Goal: Check status: Check status

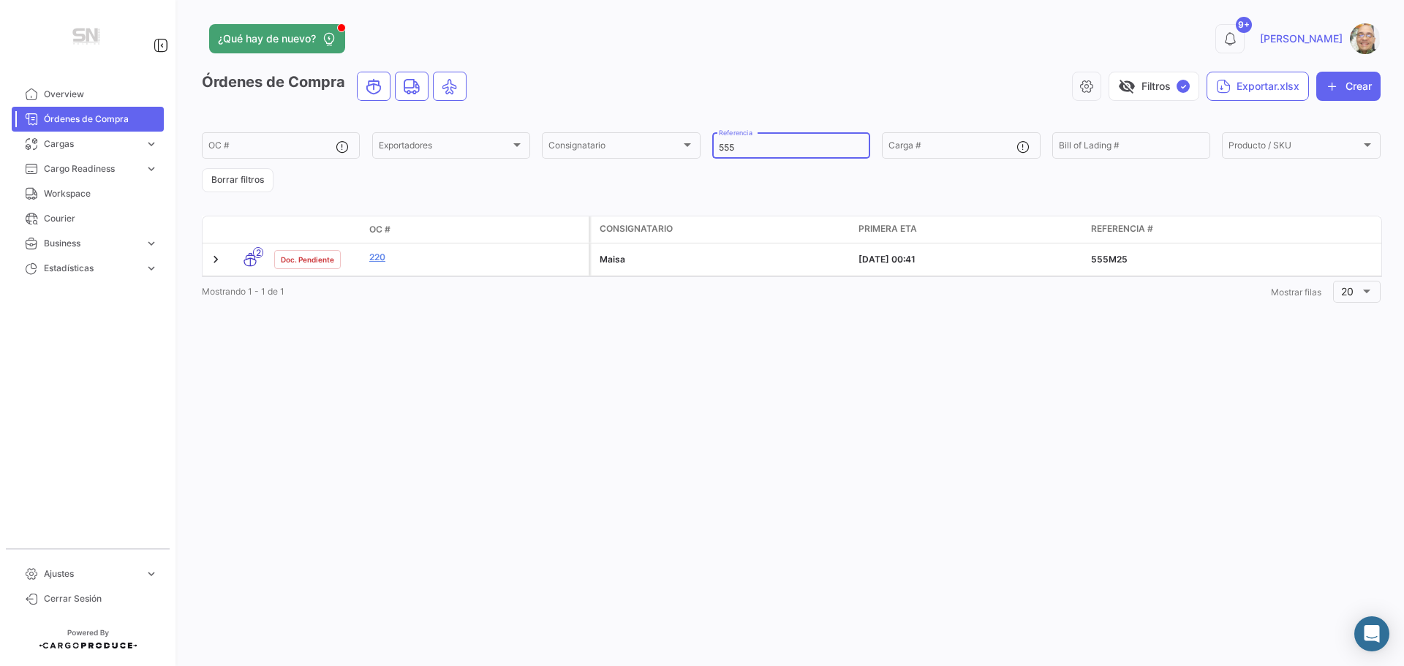
click at [746, 149] on input "555" at bounding box center [791, 148] width 145 height 10
type input "5"
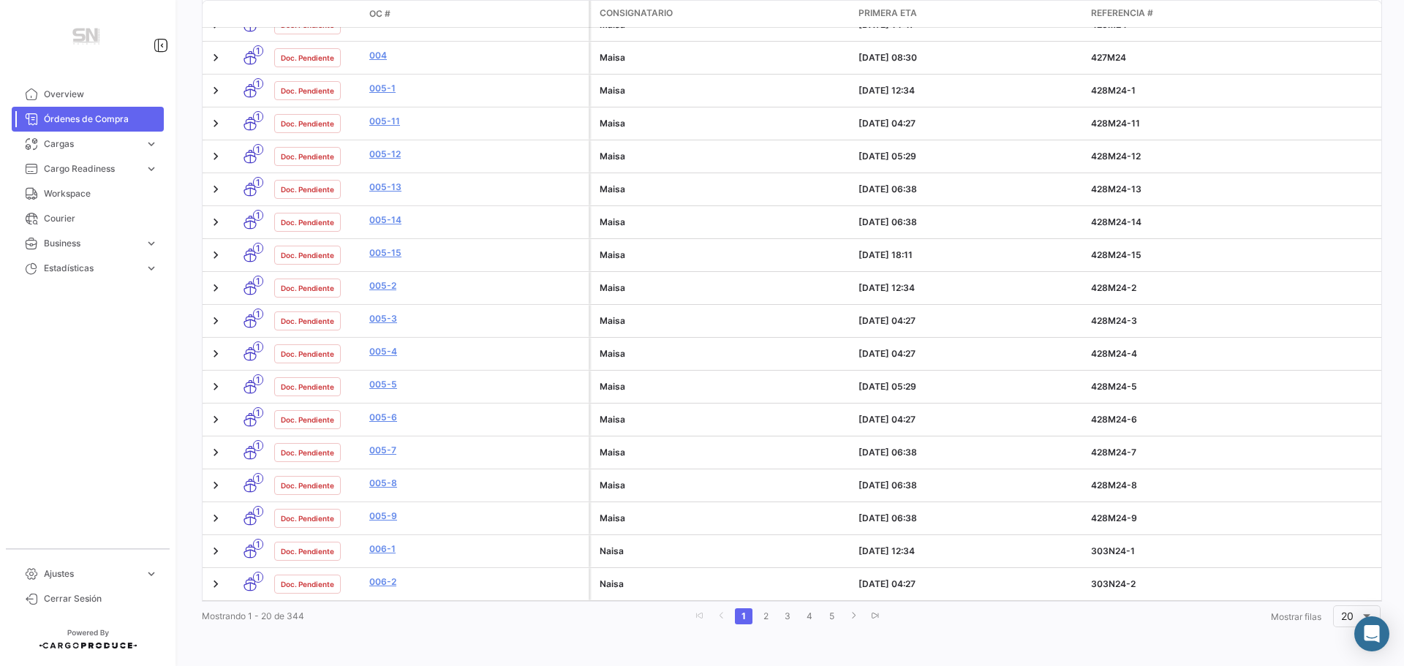
scroll to position [311, 0]
click at [1361, 613] on div at bounding box center [1366, 616] width 13 height 12
click at [1348, 604] on span "100" at bounding box center [1355, 607] width 42 height 31
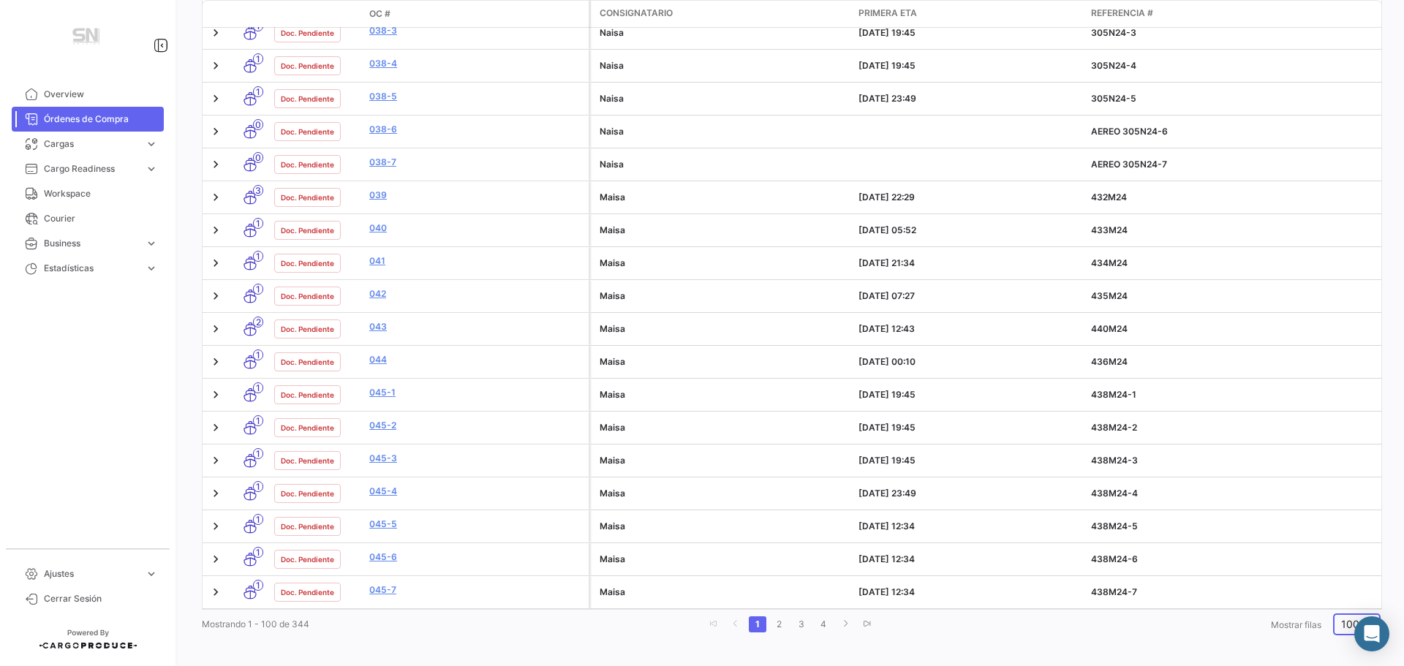
scroll to position [2944, 0]
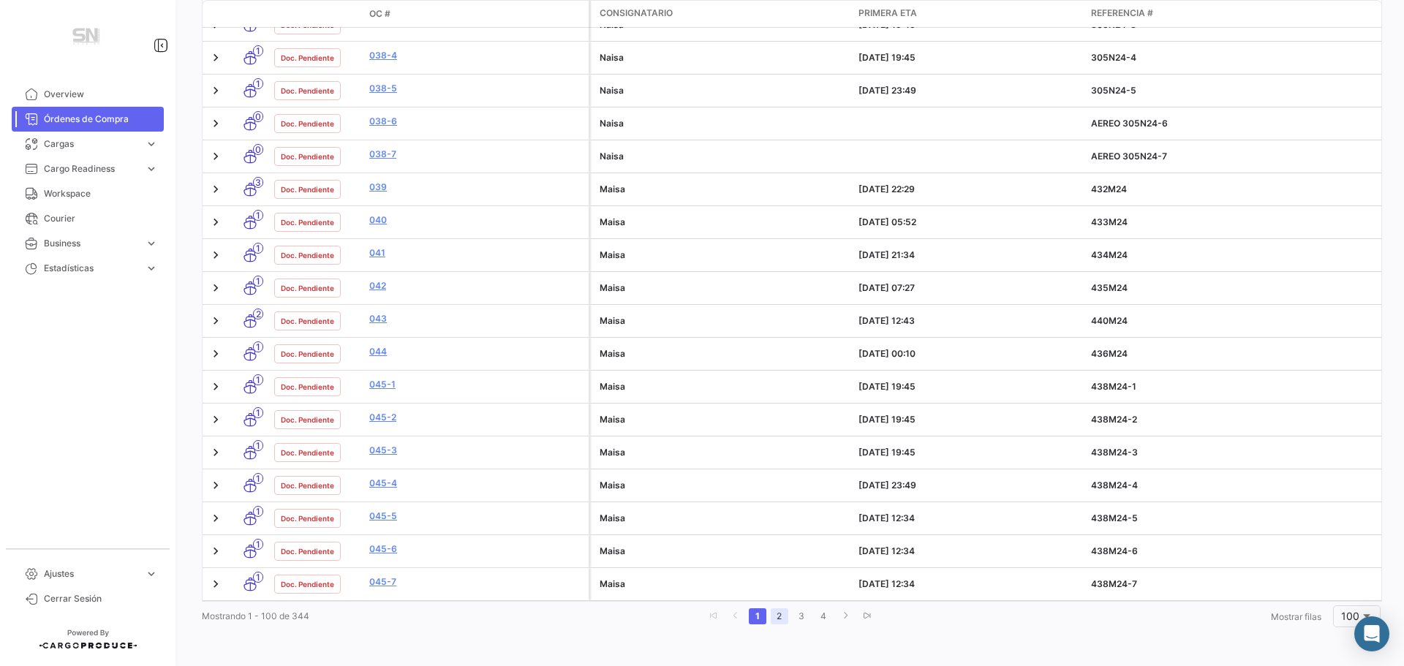
click at [771, 613] on link "2" at bounding box center [780, 616] width 18 height 16
click at [801, 618] on link "3" at bounding box center [807, 616] width 18 height 16
click at [823, 615] on link "4" at bounding box center [829, 616] width 18 height 16
click at [762, 618] on link "1" at bounding box center [764, 616] width 18 height 16
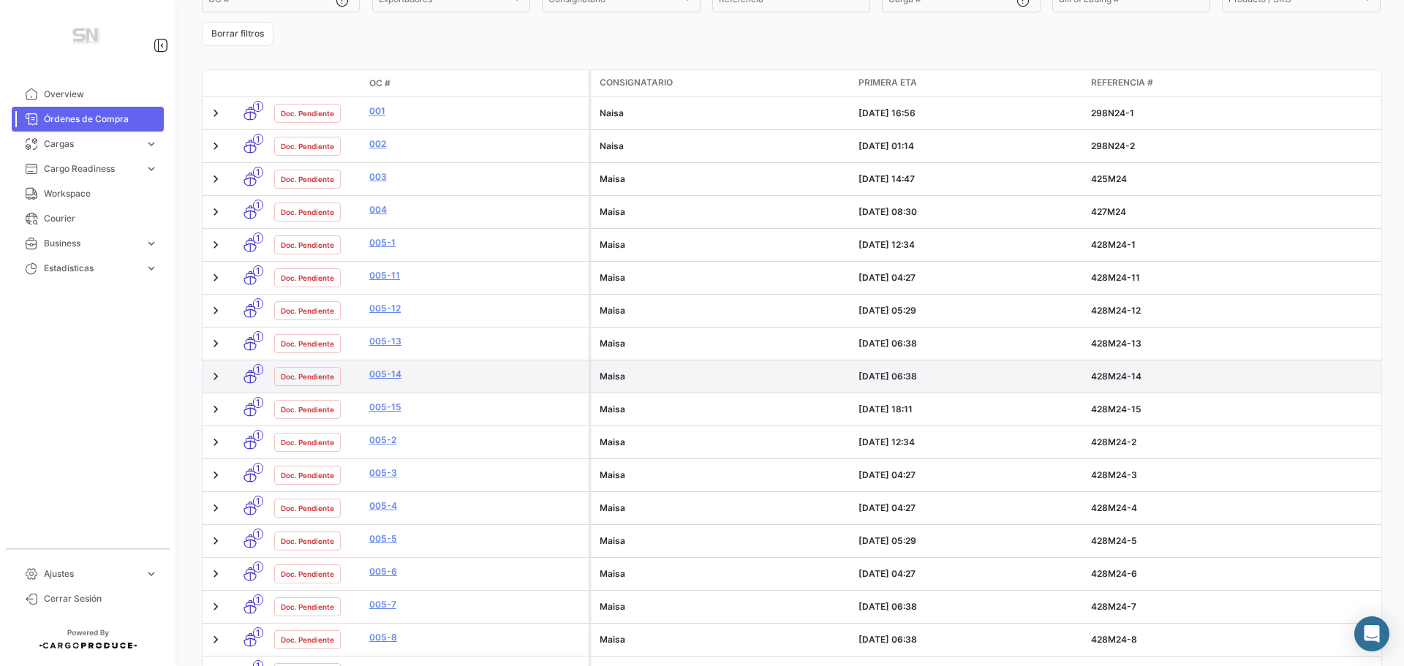
scroll to position [0, 0]
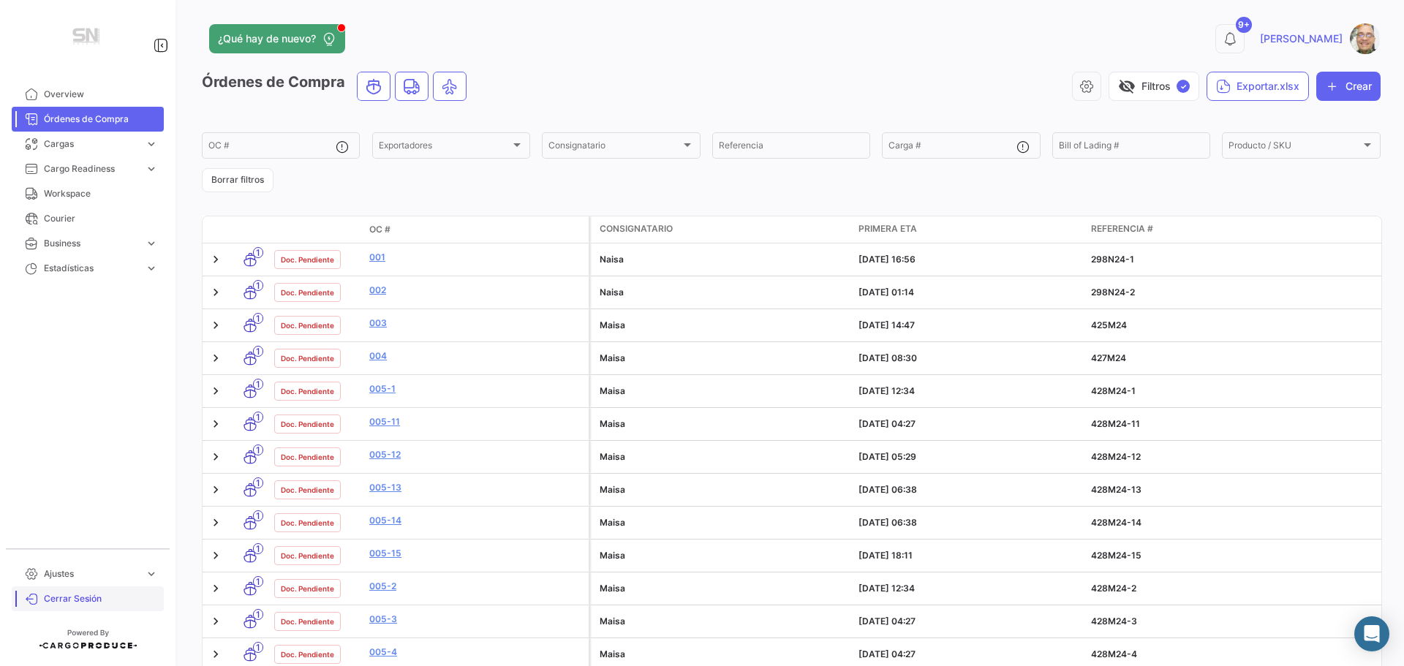
click at [47, 602] on span "Cerrar Sesión" at bounding box center [101, 598] width 114 height 13
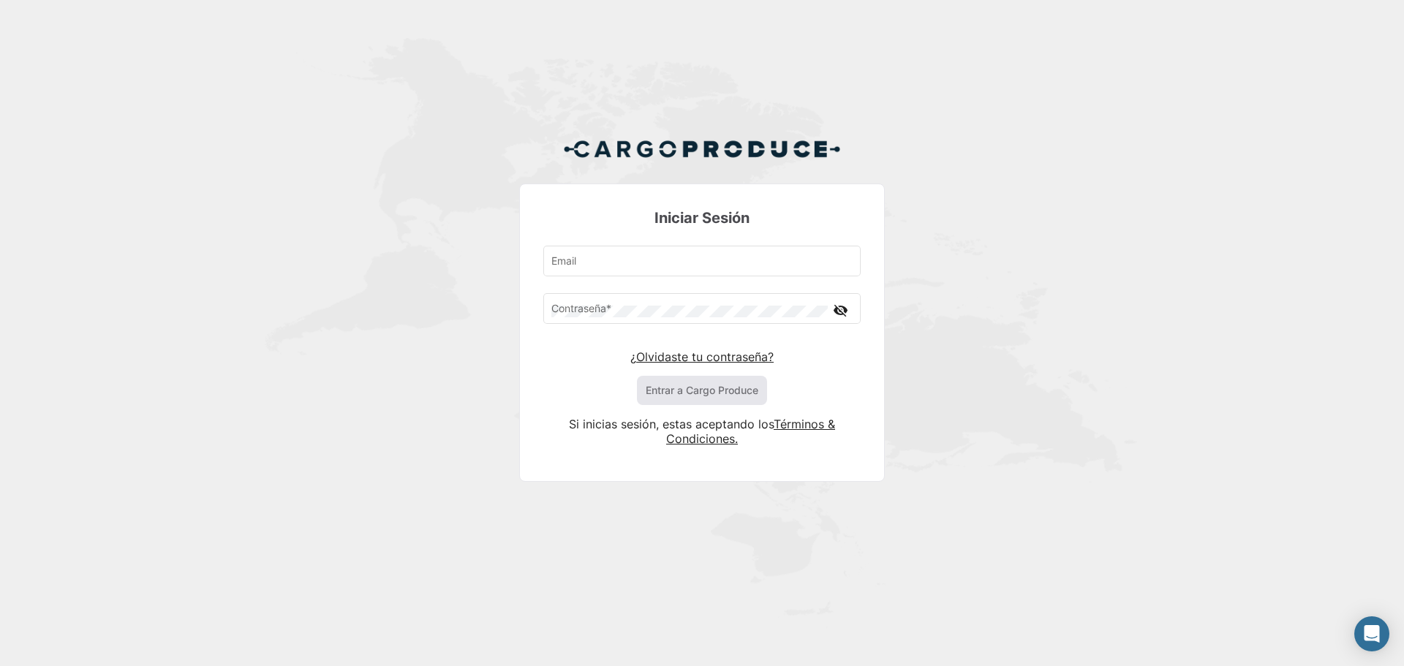
type input "[PERSON_NAME][EMAIL_ADDRESS][DOMAIN_NAME]"
